Goal: Task Accomplishment & Management: Complete application form

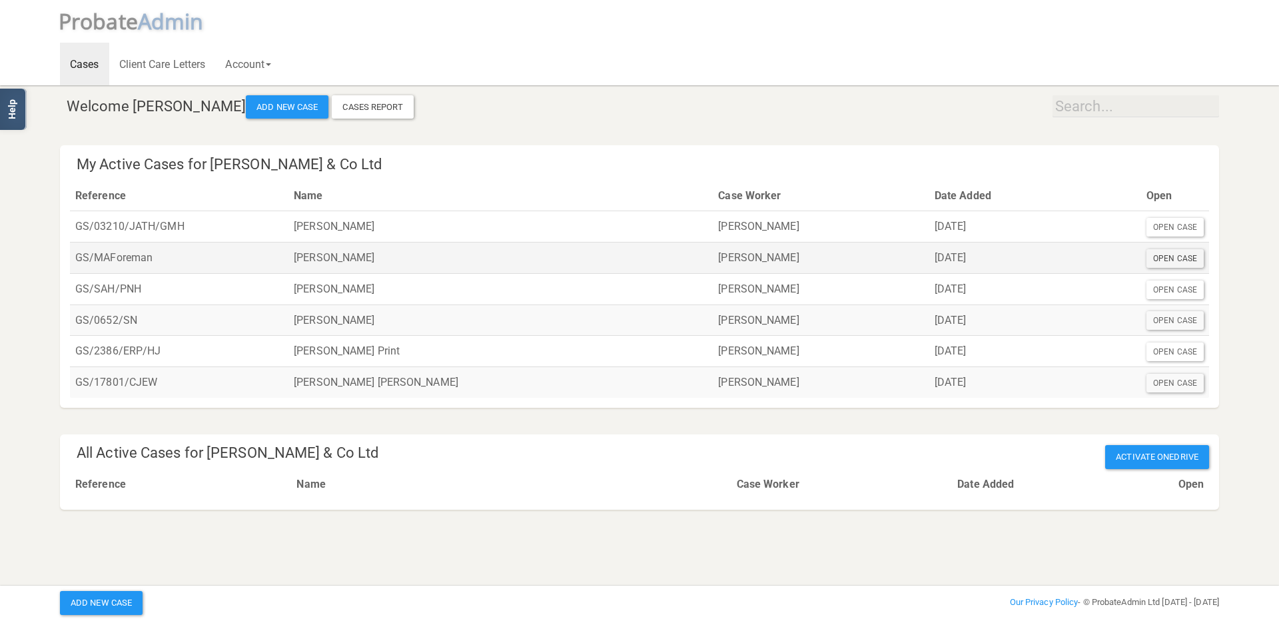
click at [1182, 257] on div "Open Case" at bounding box center [1174, 258] width 57 height 19
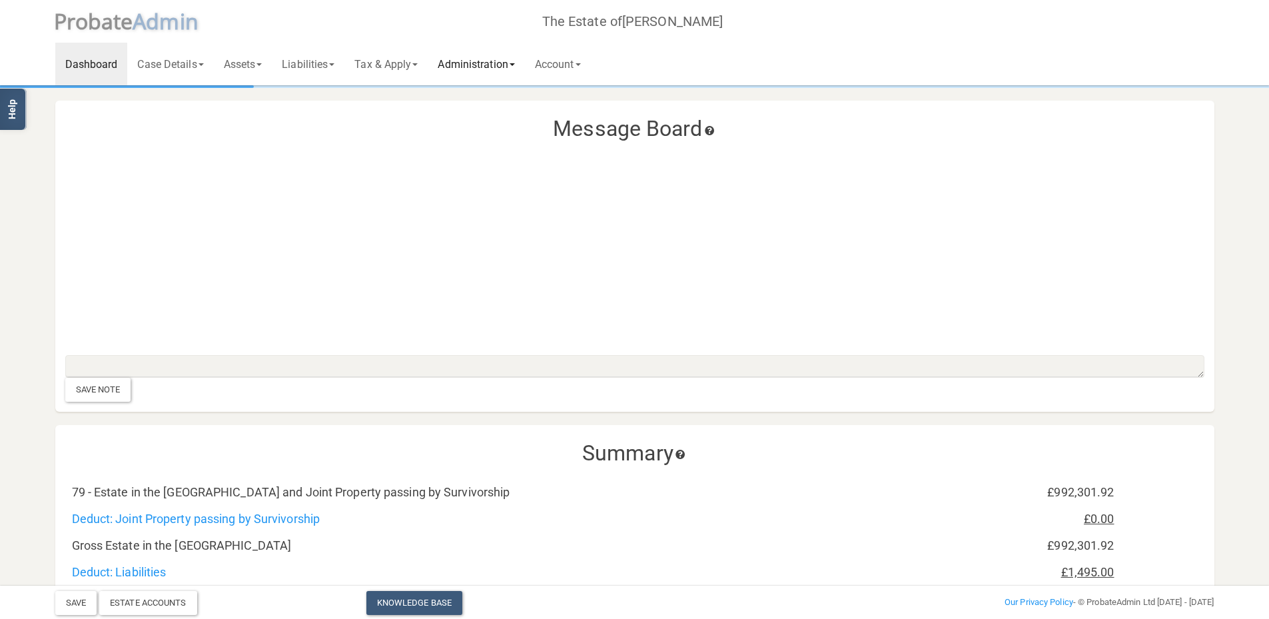
click at [502, 61] on link "Administration" at bounding box center [476, 64] width 97 height 43
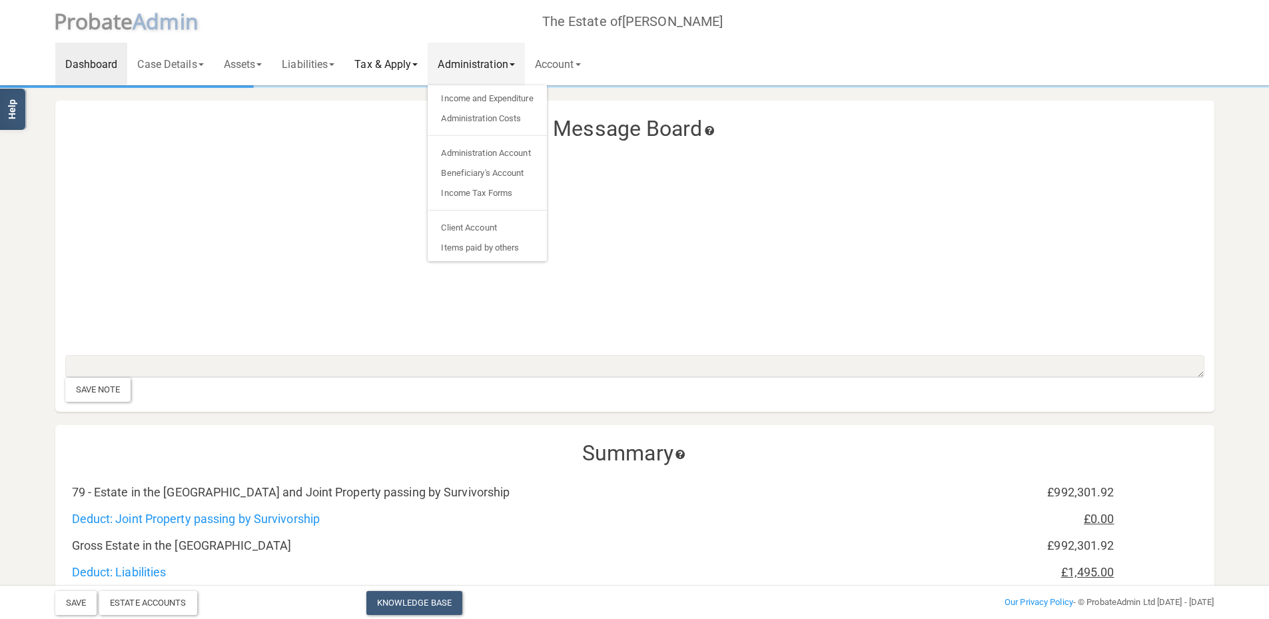
click at [387, 61] on link "Tax & Apply" at bounding box center [385, 64] width 83 height 43
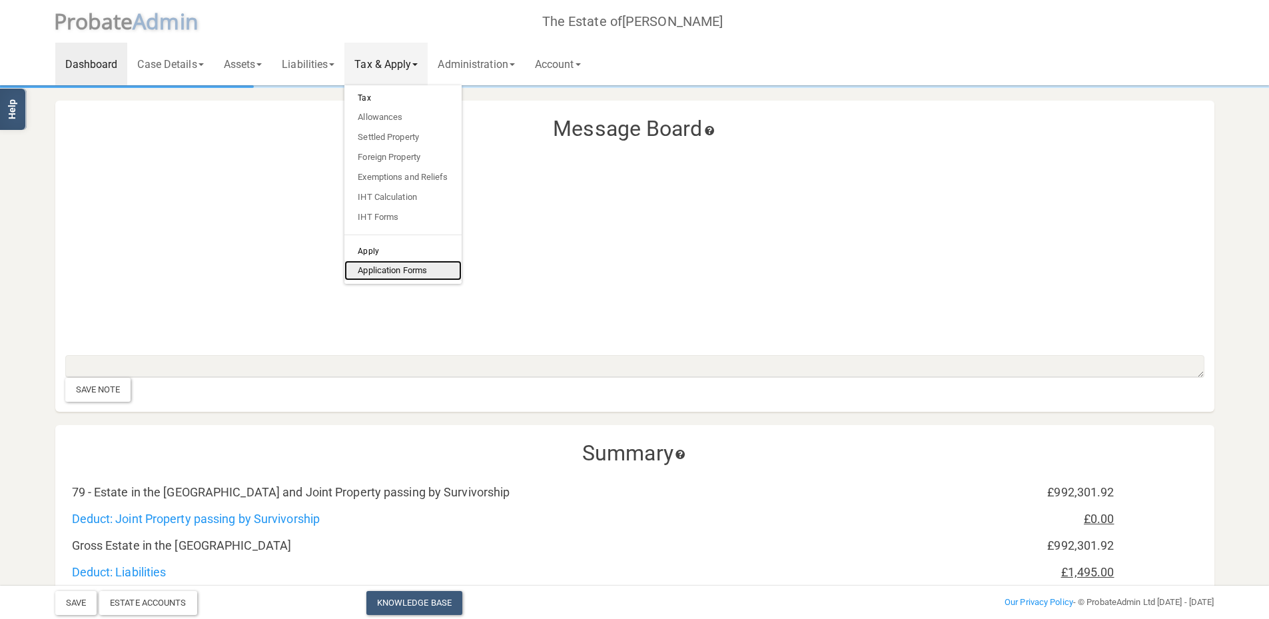
click at [394, 272] on link "Application Forms" at bounding box center [402, 270] width 117 height 20
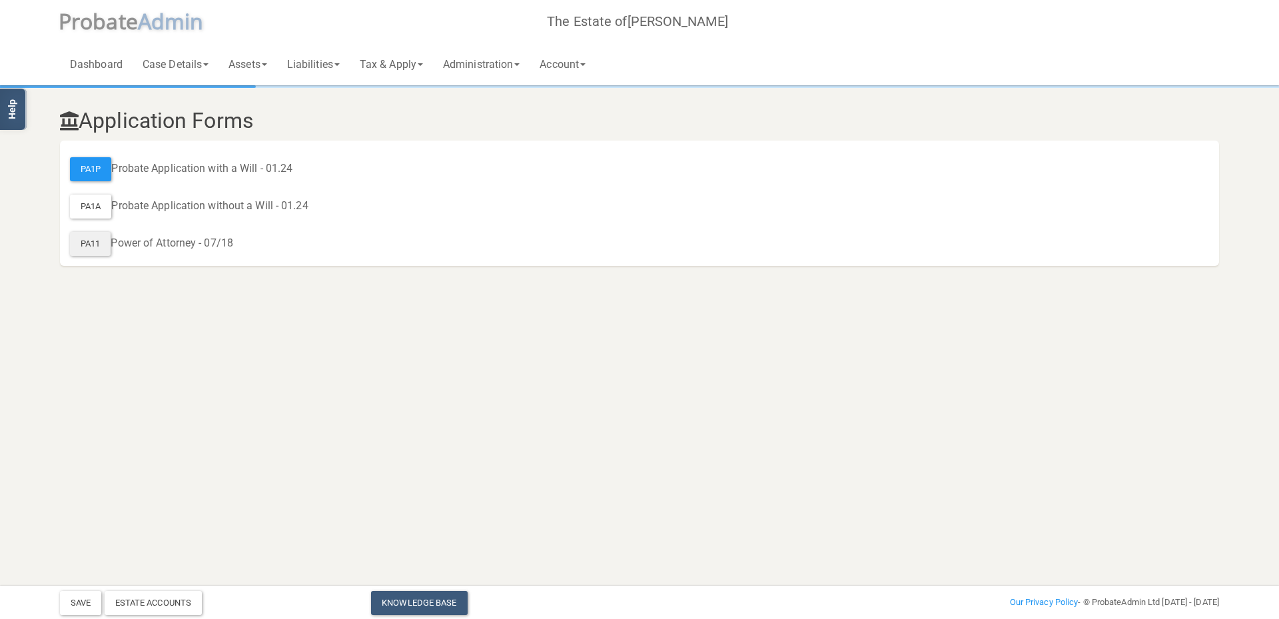
click at [86, 242] on div "PA11" at bounding box center [90, 244] width 41 height 24
click at [87, 165] on div "PA1P" at bounding box center [90, 169] width 41 height 24
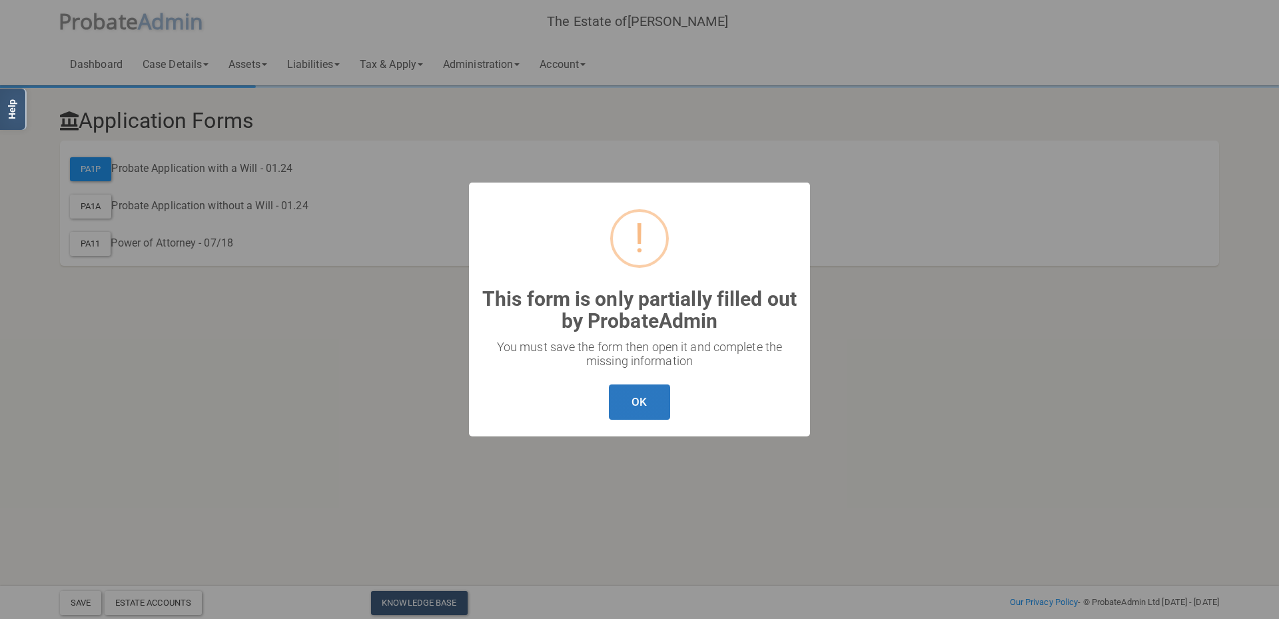
click at [638, 405] on button "OK" at bounding box center [639, 401] width 61 height 35
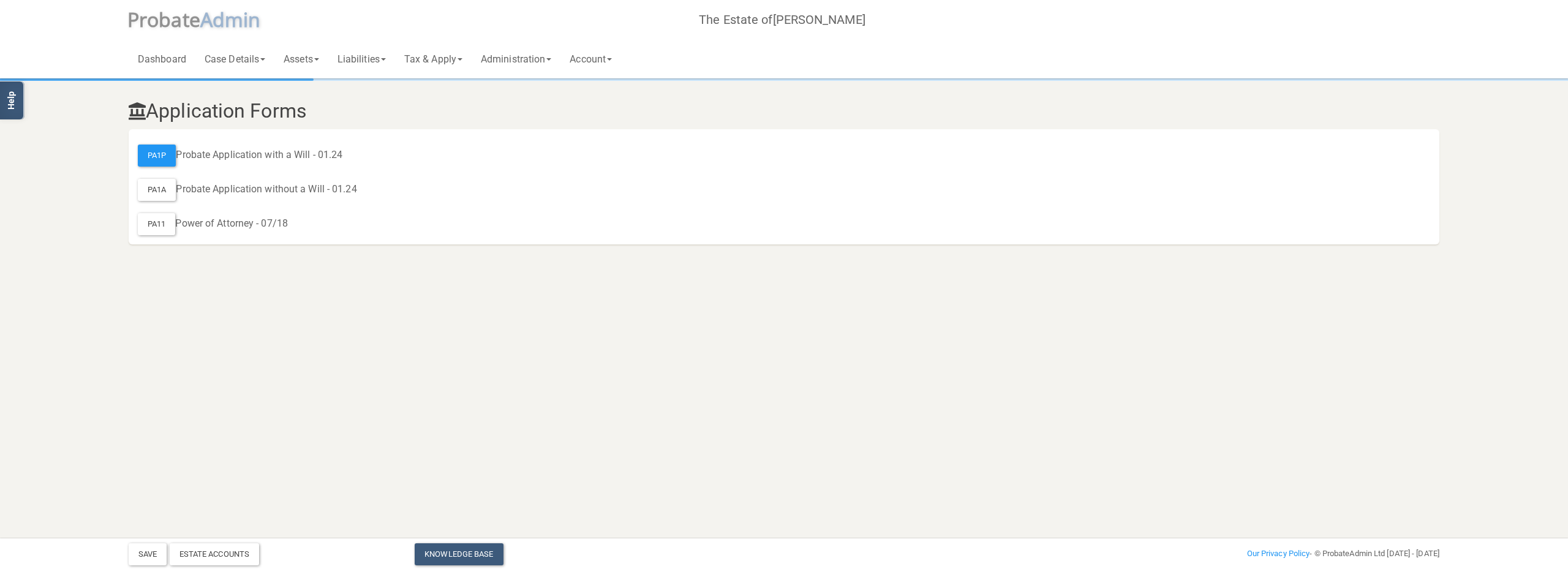
click at [524, 345] on html "</div></div> Help Toggle navigation P robate A dmin The Estate of [PERSON_NAME]…" at bounding box center [784, 284] width 1568 height 569
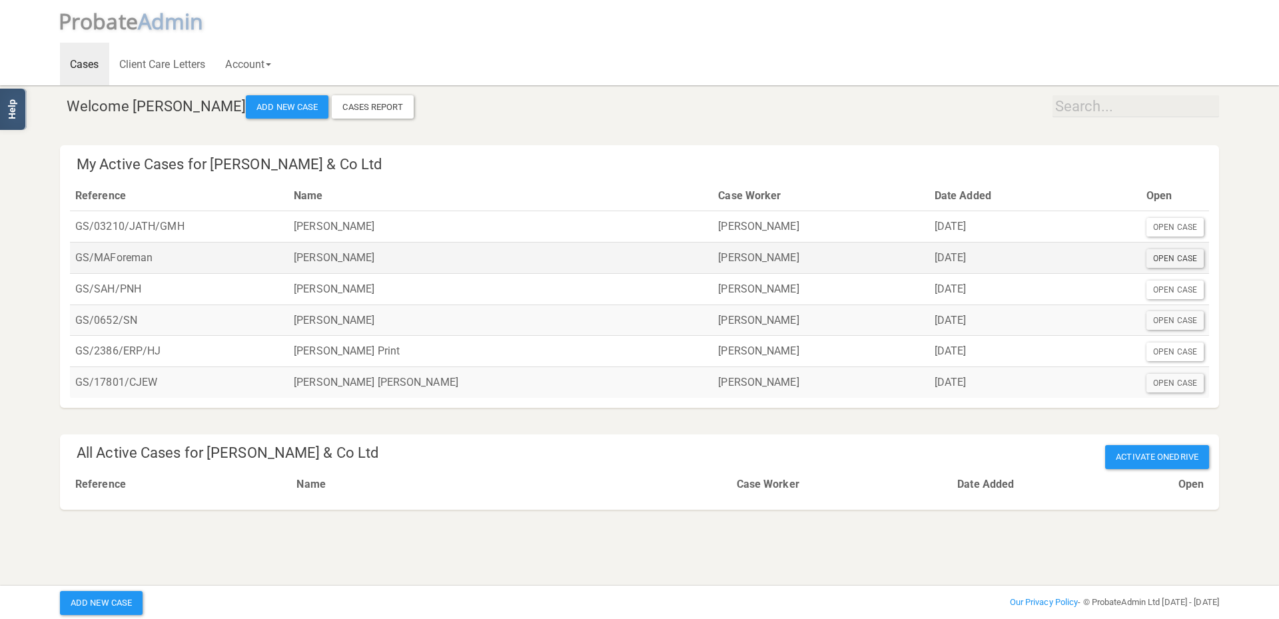
click at [1172, 257] on div "Open Case" at bounding box center [1174, 258] width 57 height 19
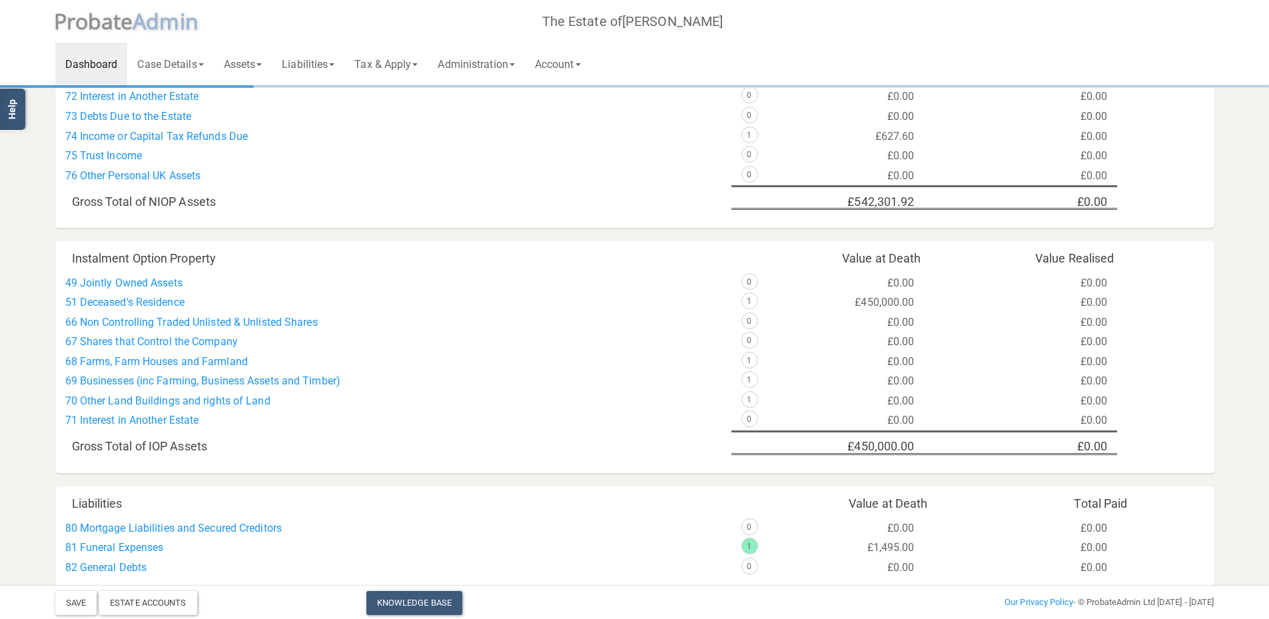
scroll to position [855, 0]
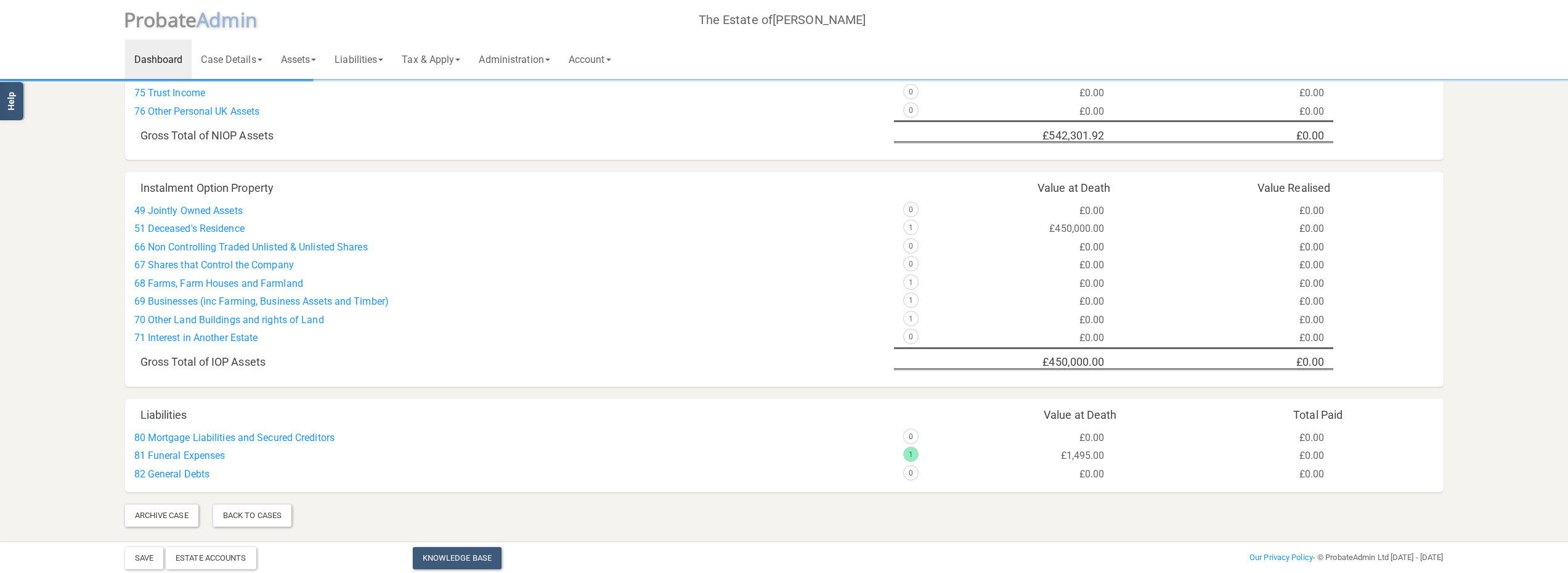
click at [415, 442] on div "80 Mortgage Liabilities and Secured Creditors" at bounding box center [509, 438] width 769 height 19
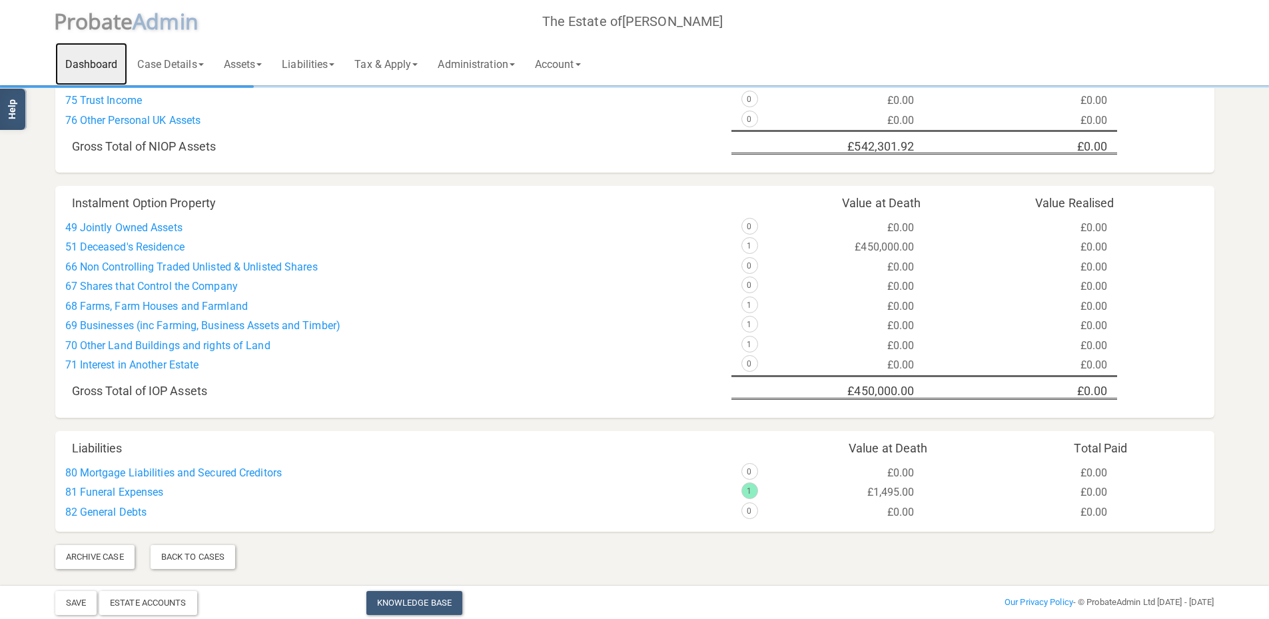
click at [95, 61] on link "Dashboard" at bounding box center [91, 64] width 73 height 43
click at [193, 556] on div "Back To Cases" at bounding box center [193, 557] width 85 height 24
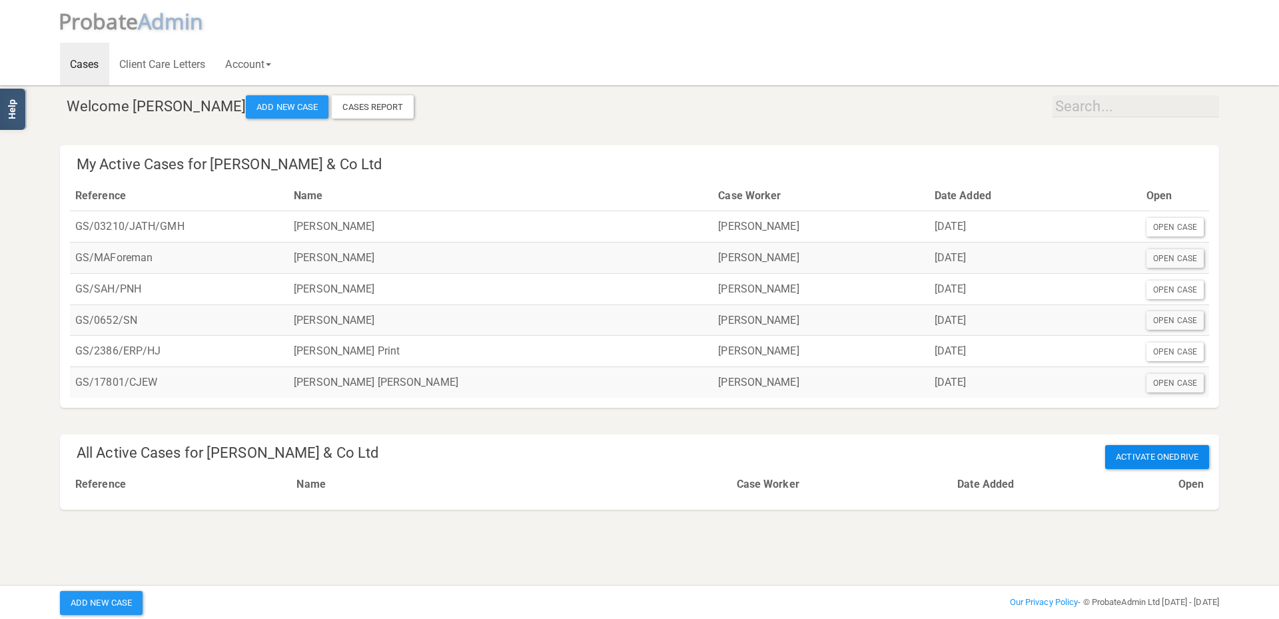
click at [1168, 454] on span "Activate OneDrive" at bounding box center [1157, 457] width 104 height 24
